Goal: Information Seeking & Learning: Learn about a topic

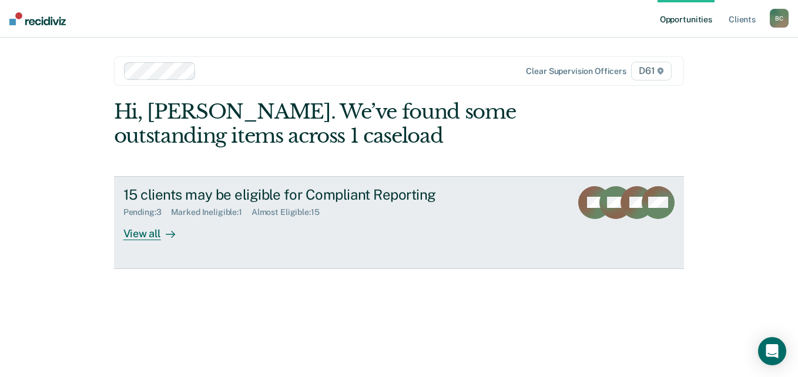
click at [196, 196] on div "15 clients may be eligible for Compliant Reporting" at bounding box center [329, 194] width 412 height 17
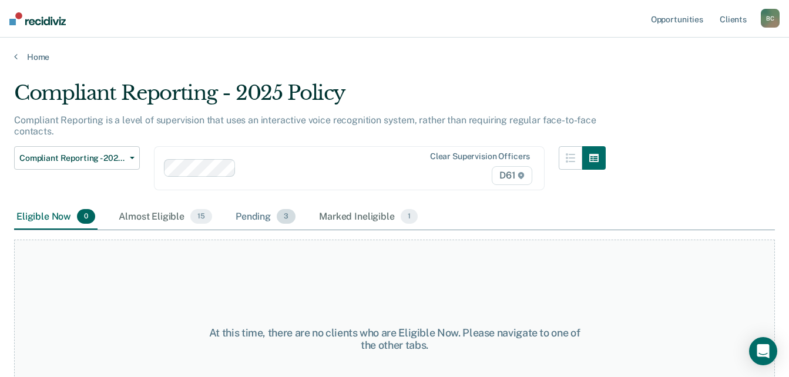
click at [261, 217] on div "Pending 3" at bounding box center [265, 217] width 65 height 26
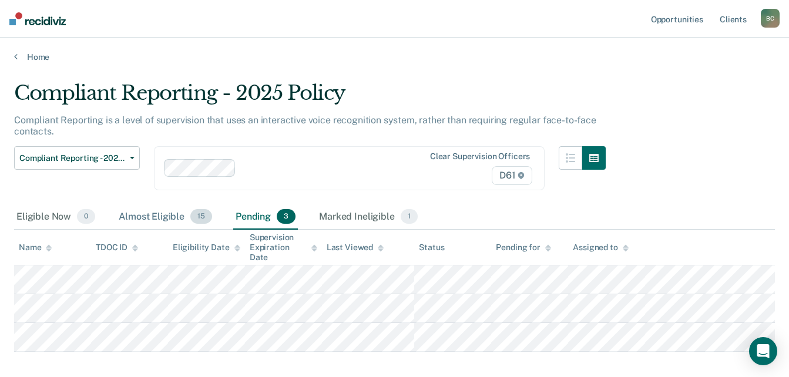
click at [121, 216] on div "Almost Eligible 15" at bounding box center [165, 217] width 98 height 26
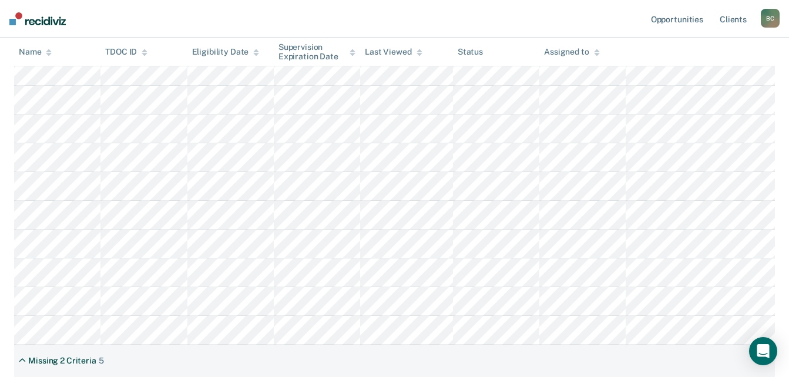
scroll to position [176, 0]
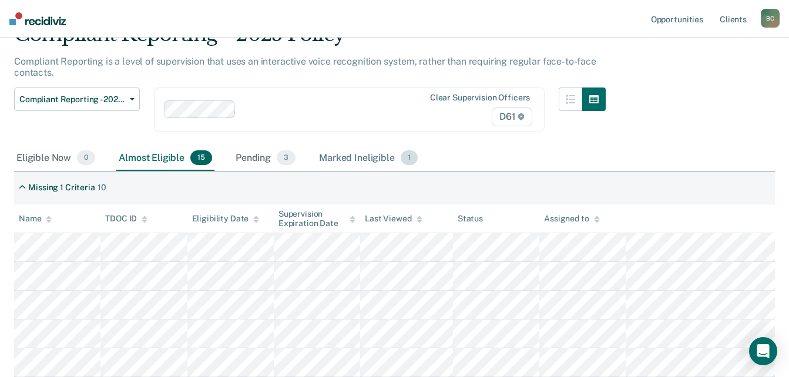
click at [344, 152] on div "Marked Ineligible 1" at bounding box center [368, 159] width 103 height 26
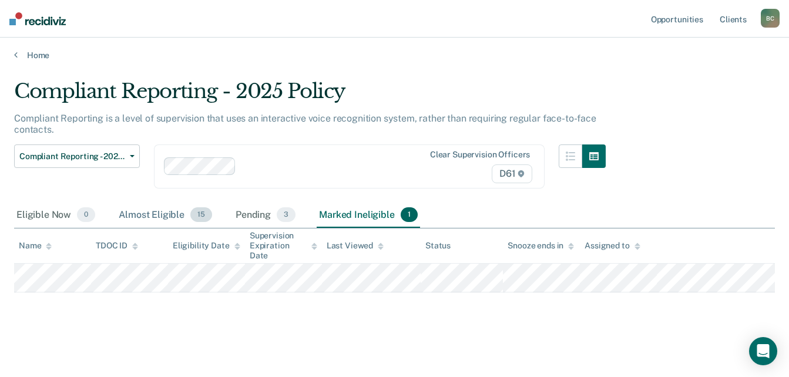
click at [147, 211] on div "Almost Eligible 15" at bounding box center [165, 216] width 98 height 26
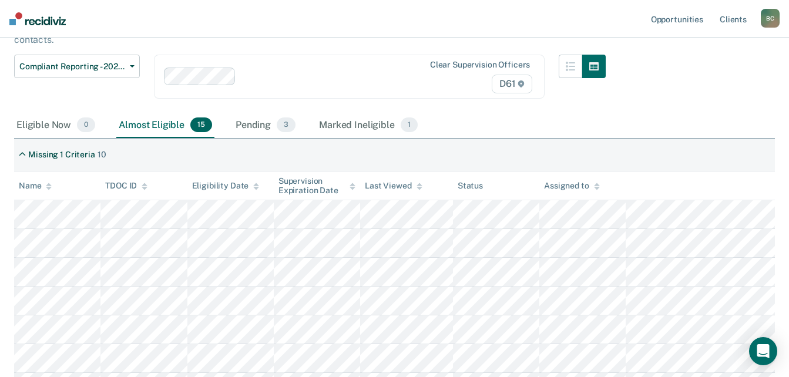
scroll to position [82, 0]
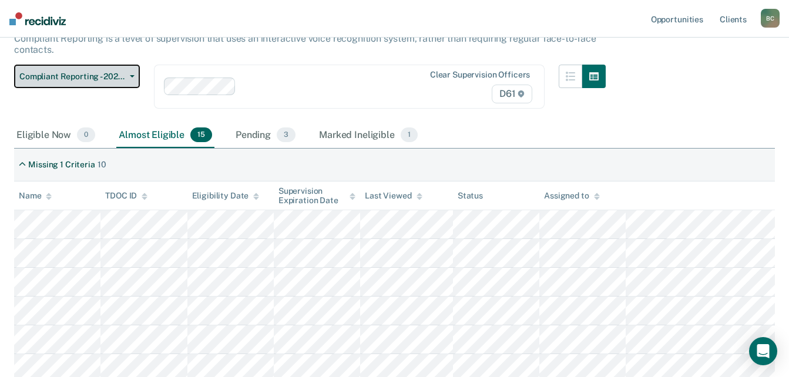
click at [102, 80] on span "Compliant Reporting - 2025 Policy" at bounding box center [72, 77] width 106 height 10
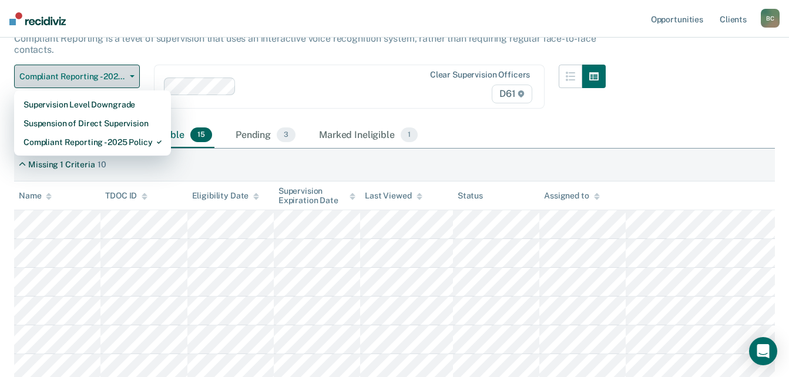
click at [102, 82] on button "Compliant Reporting - 2025 Policy" at bounding box center [77, 76] width 126 height 23
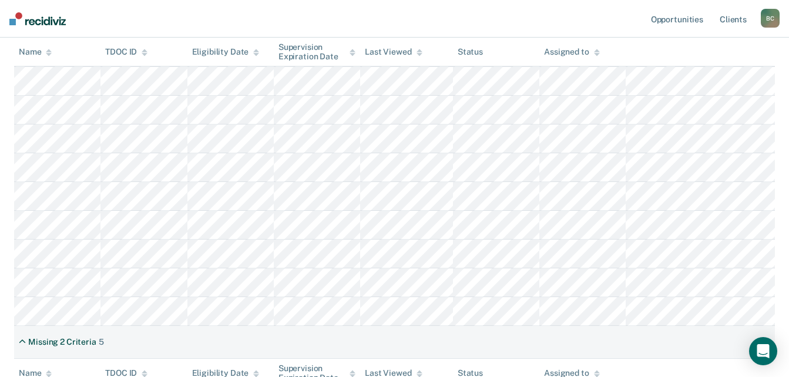
scroll to position [317, 0]
